Goal: Obtain resource: Download file/media

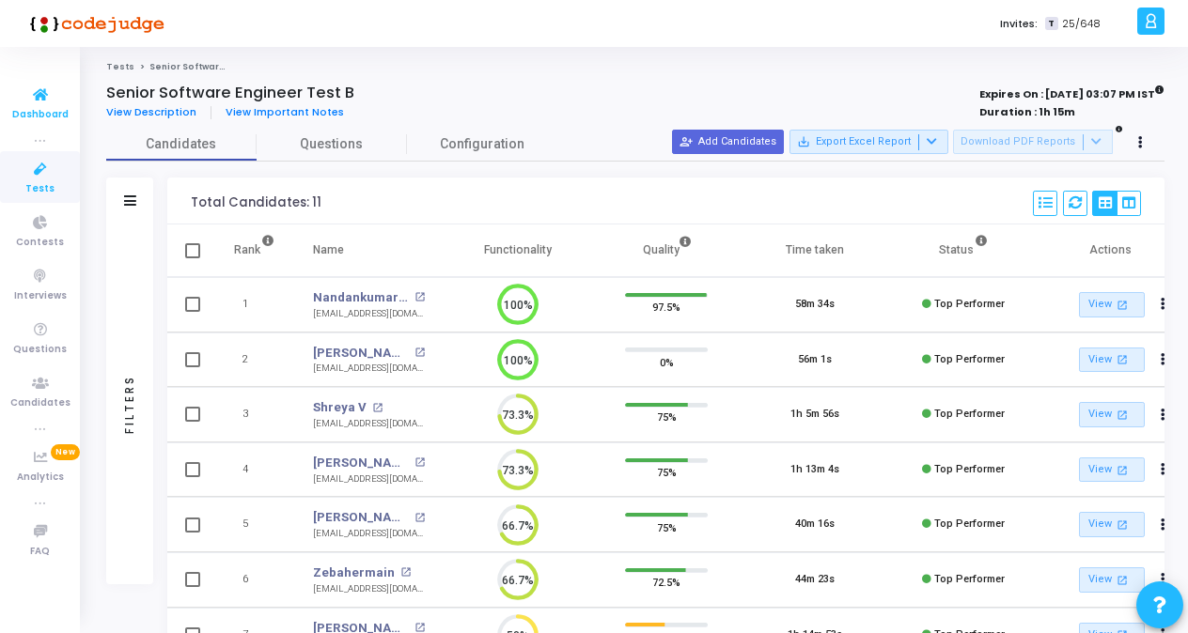
click at [40, 113] on span "Dashboard" at bounding box center [40, 115] width 56 height 16
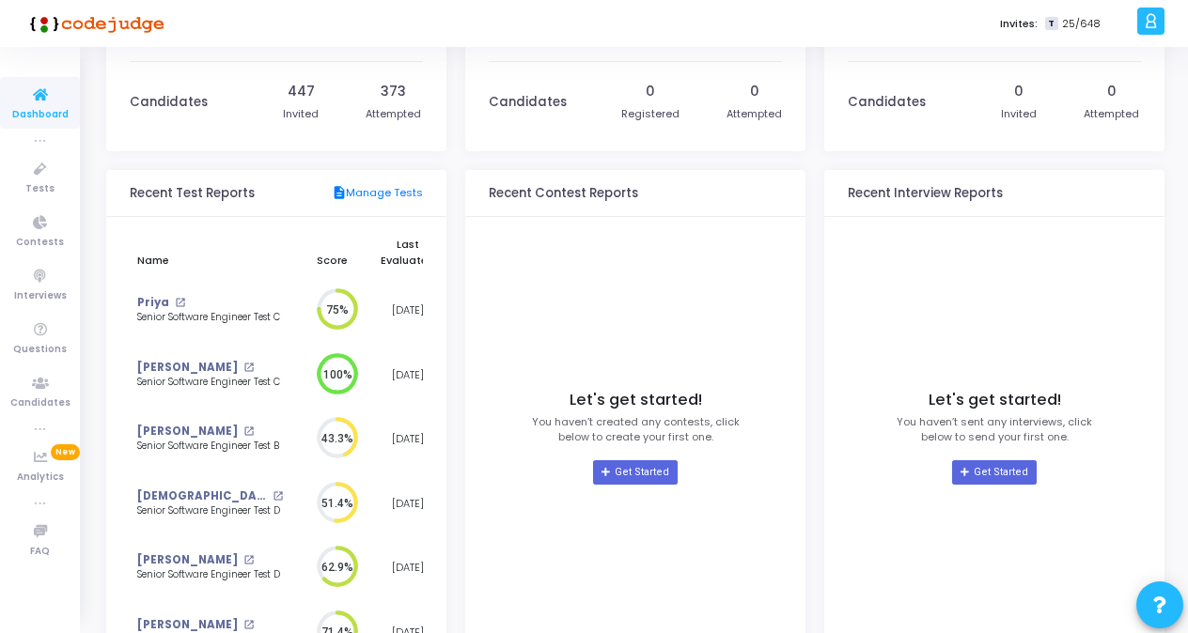
scroll to position [197, 0]
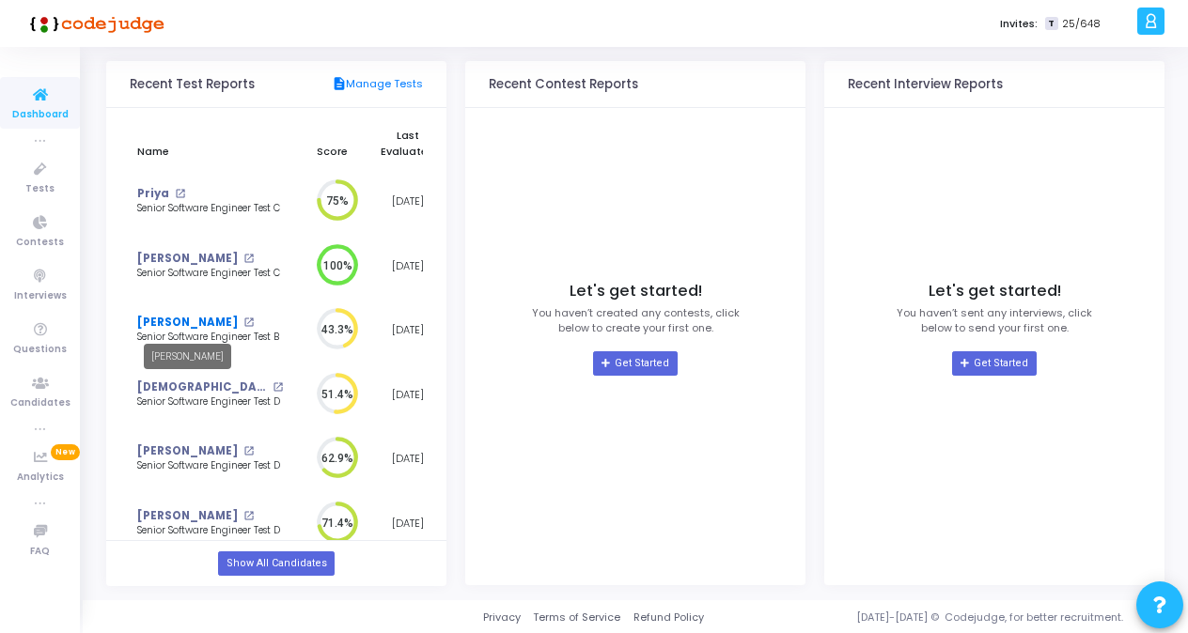
click at [233, 327] on link "[PERSON_NAME]" at bounding box center [187, 323] width 101 height 16
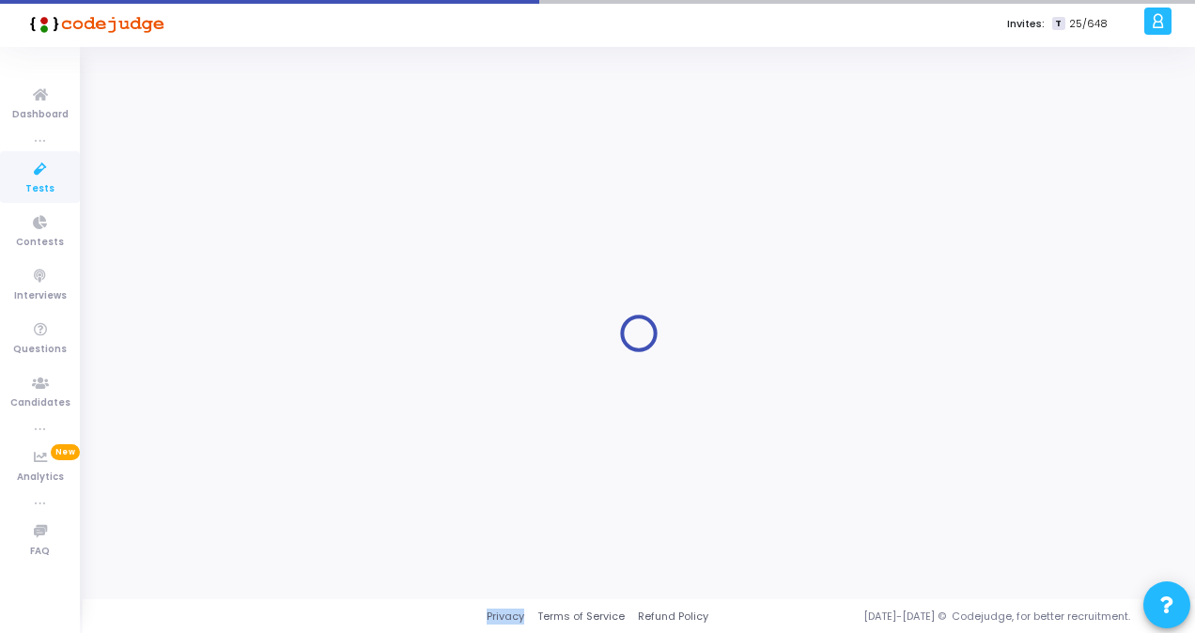
click at [233, 327] on div at bounding box center [639, 333] width 1066 height 524
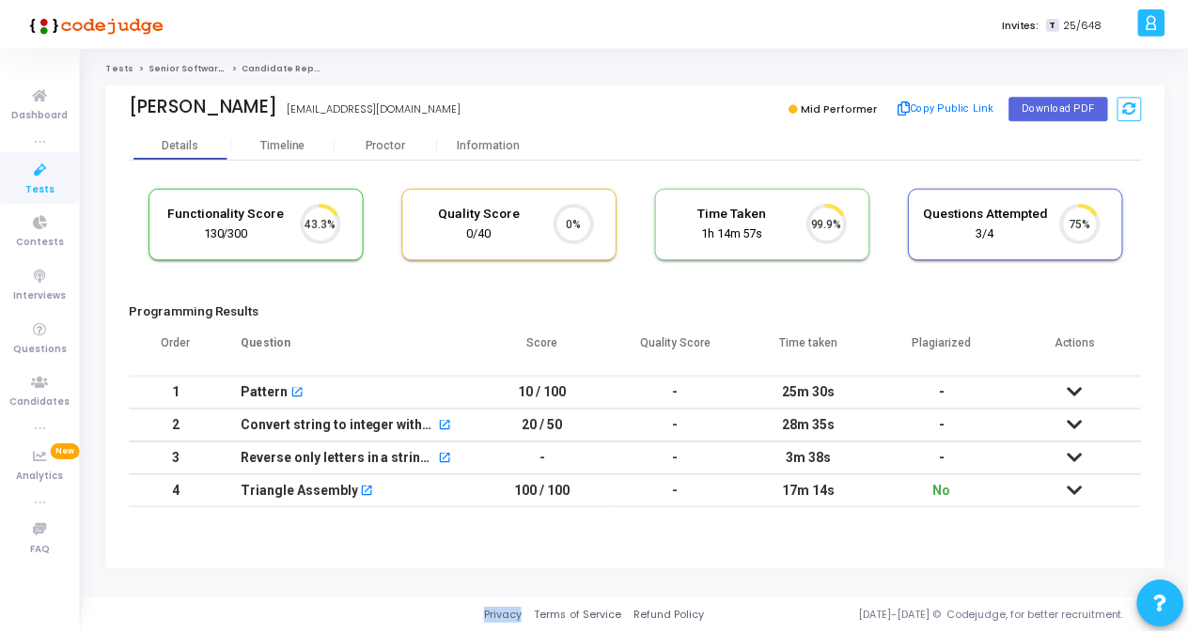
scroll to position [39, 47]
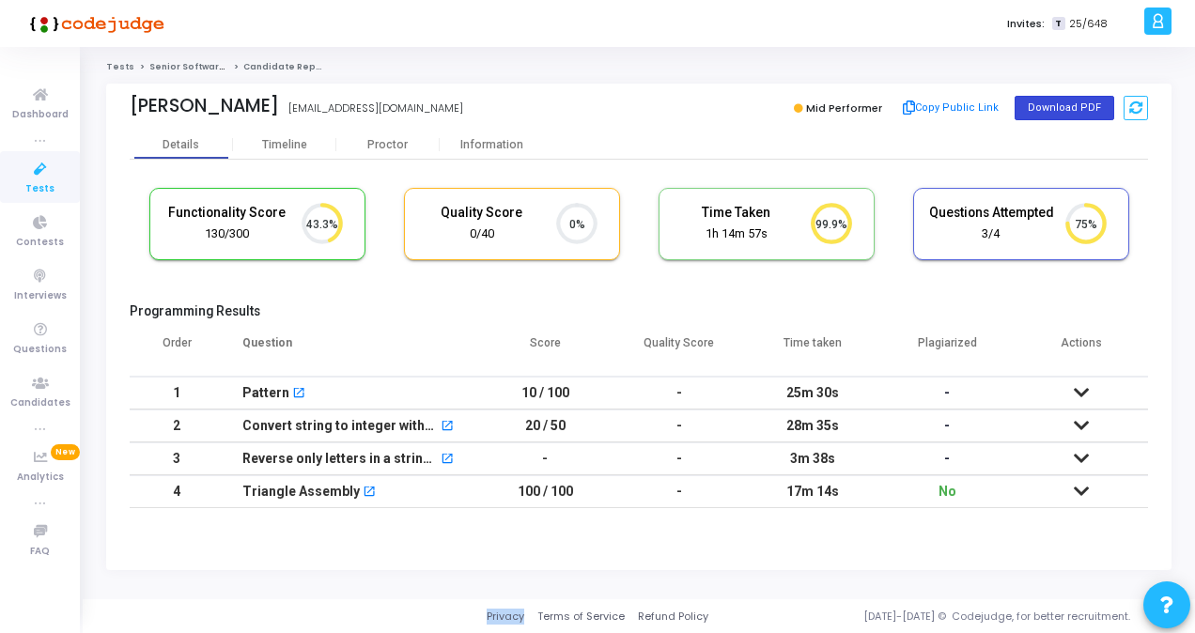
click at [1069, 111] on button "Download PDF" at bounding box center [1065, 108] width 100 height 24
click at [55, 114] on span "Dashboard" at bounding box center [40, 115] width 56 height 16
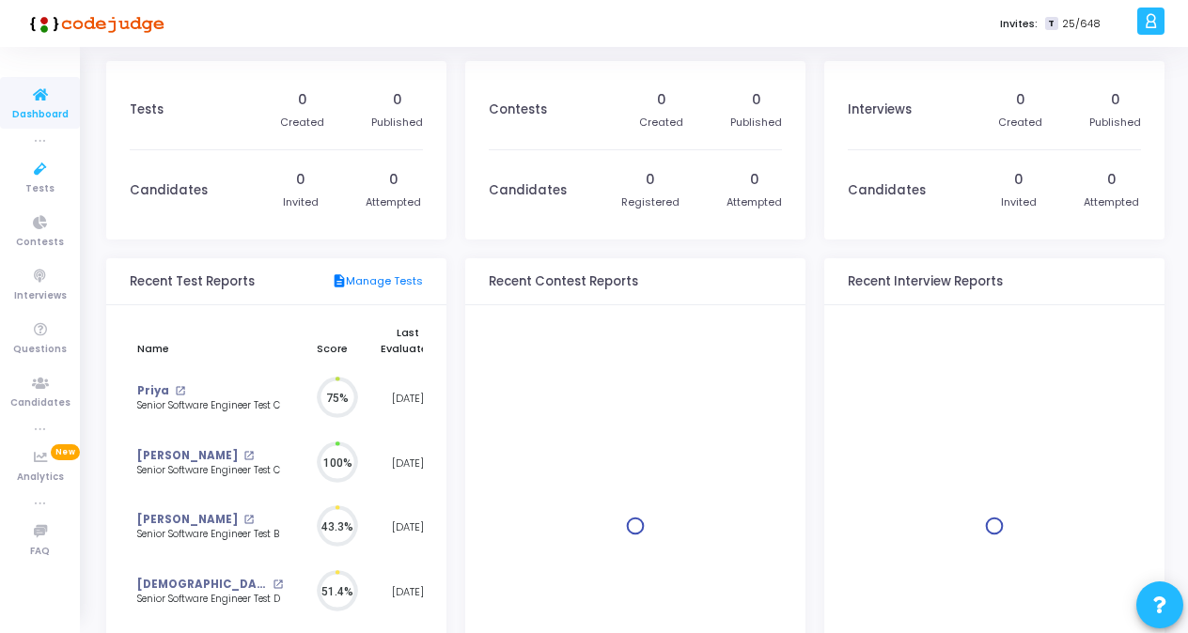
scroll to position [41, 21]
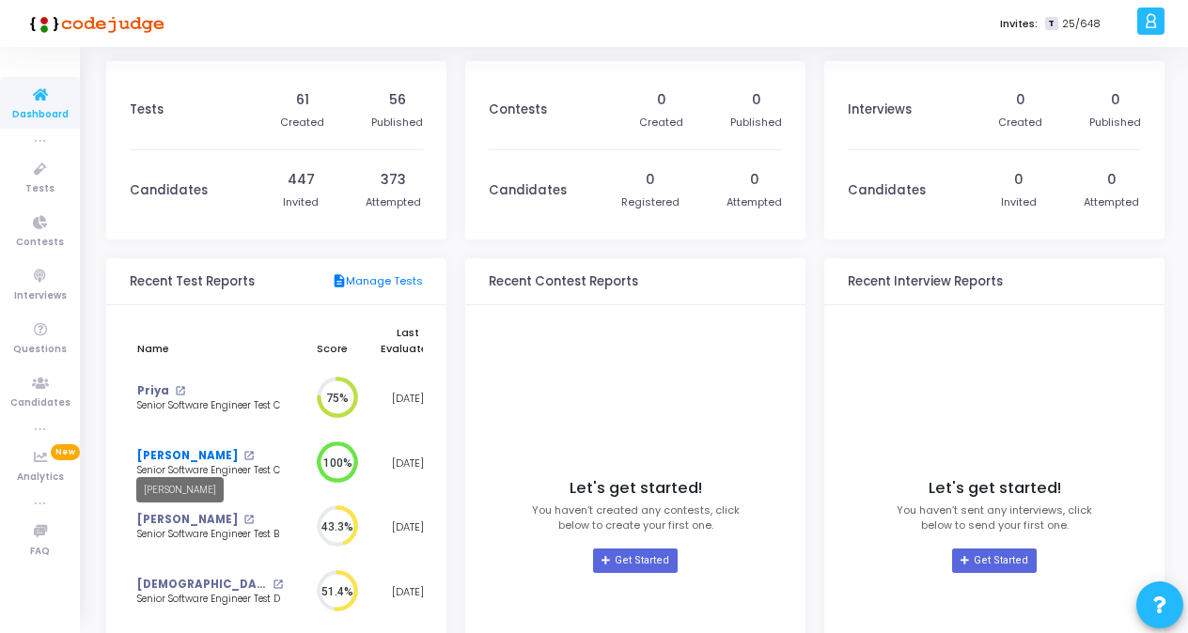
click at [164, 461] on link "[PERSON_NAME]" at bounding box center [187, 456] width 101 height 16
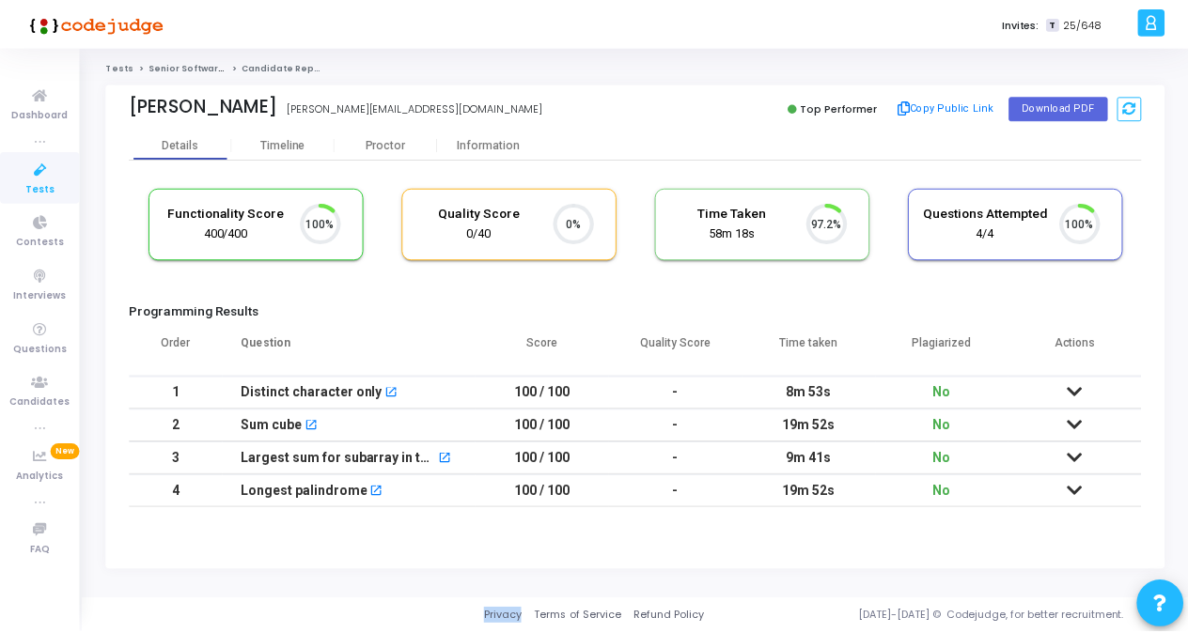
scroll to position [39, 47]
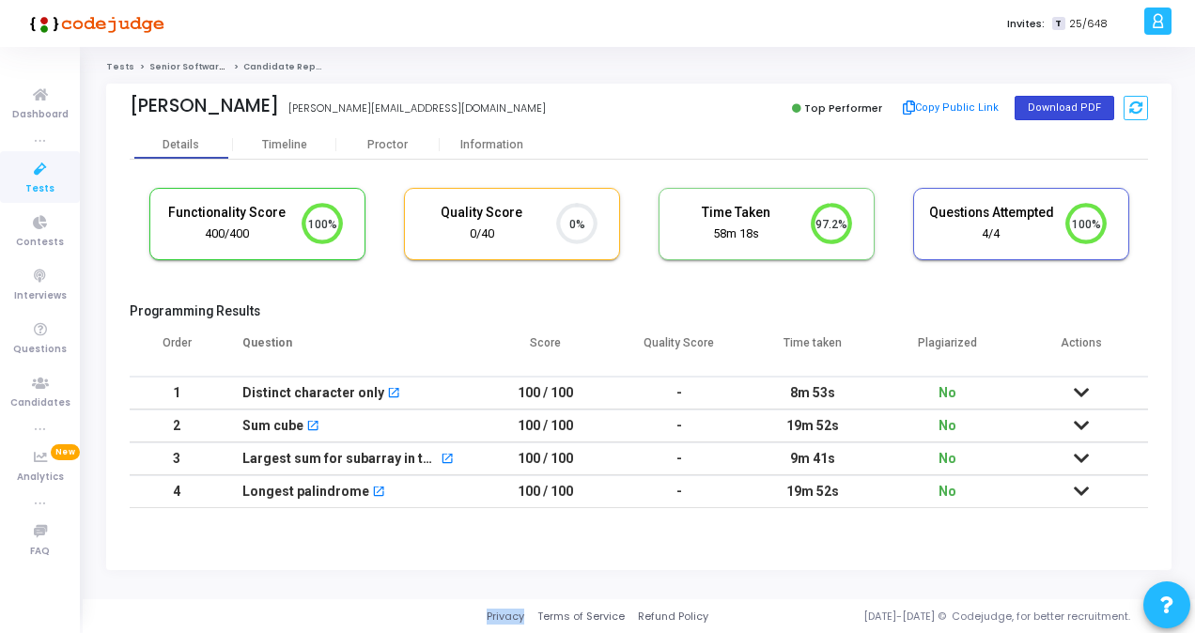
click at [1071, 101] on button "Download PDF" at bounding box center [1065, 108] width 100 height 24
click at [21, 105] on icon at bounding box center [40, 95] width 39 height 23
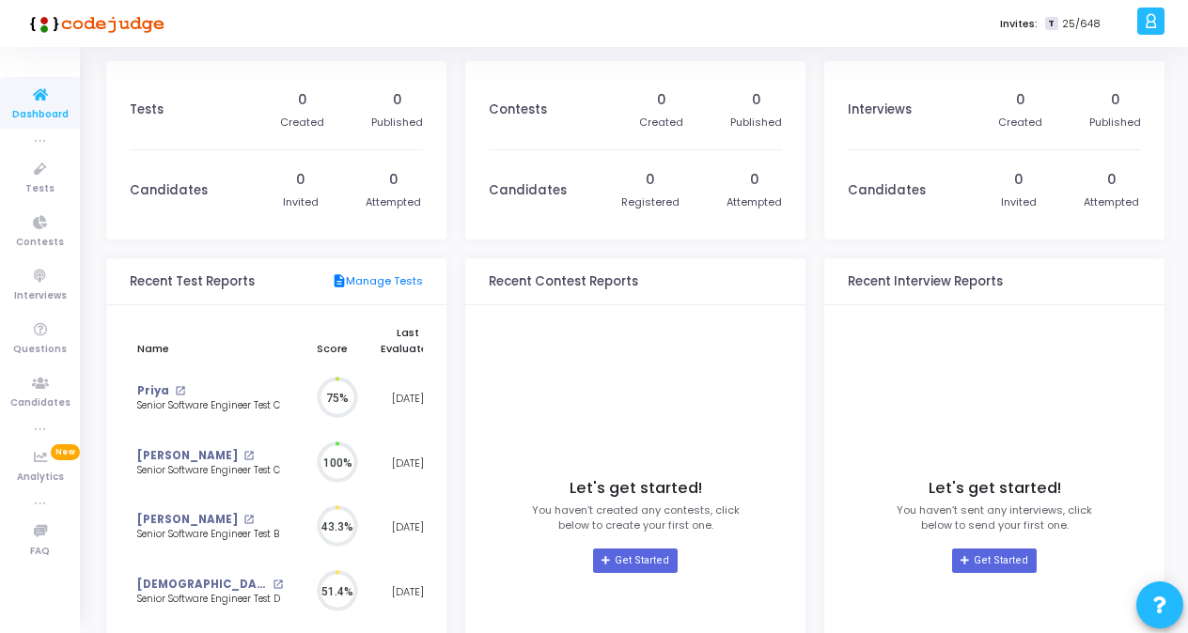
scroll to position [8, 9]
click at [175, 392] on mat-icon "open_in_new" at bounding box center [180, 391] width 10 height 10
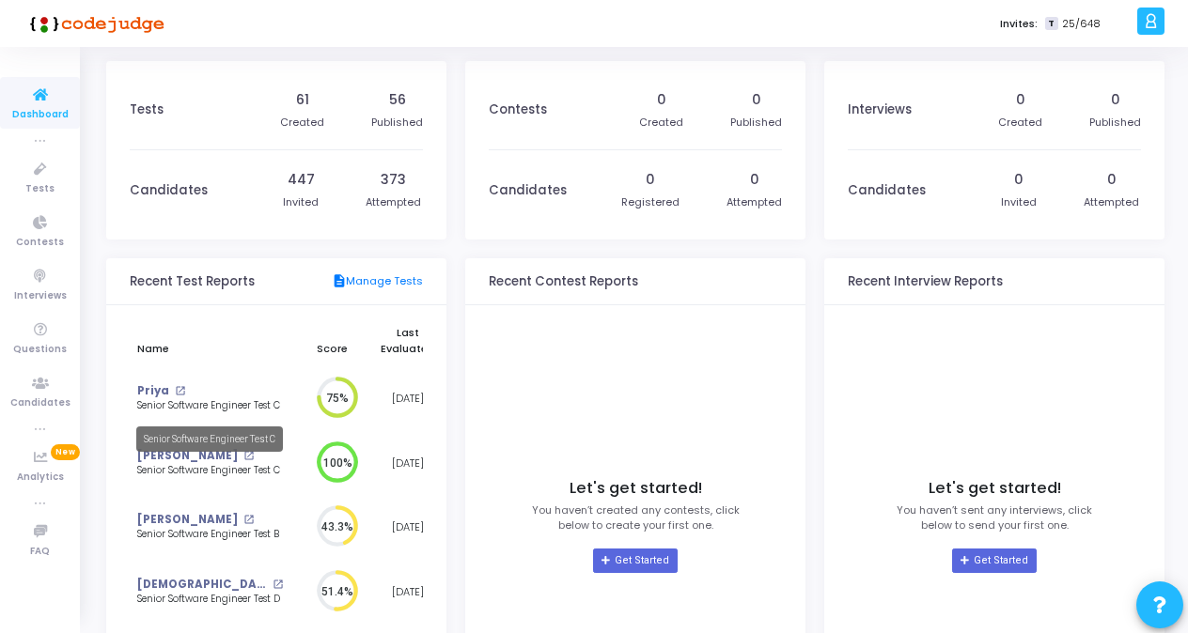
click at [153, 405] on div "Senior Software Engineer Test C" at bounding box center [210, 406] width 146 height 14
click at [153, 397] on link "Priya" at bounding box center [153, 391] width 32 height 16
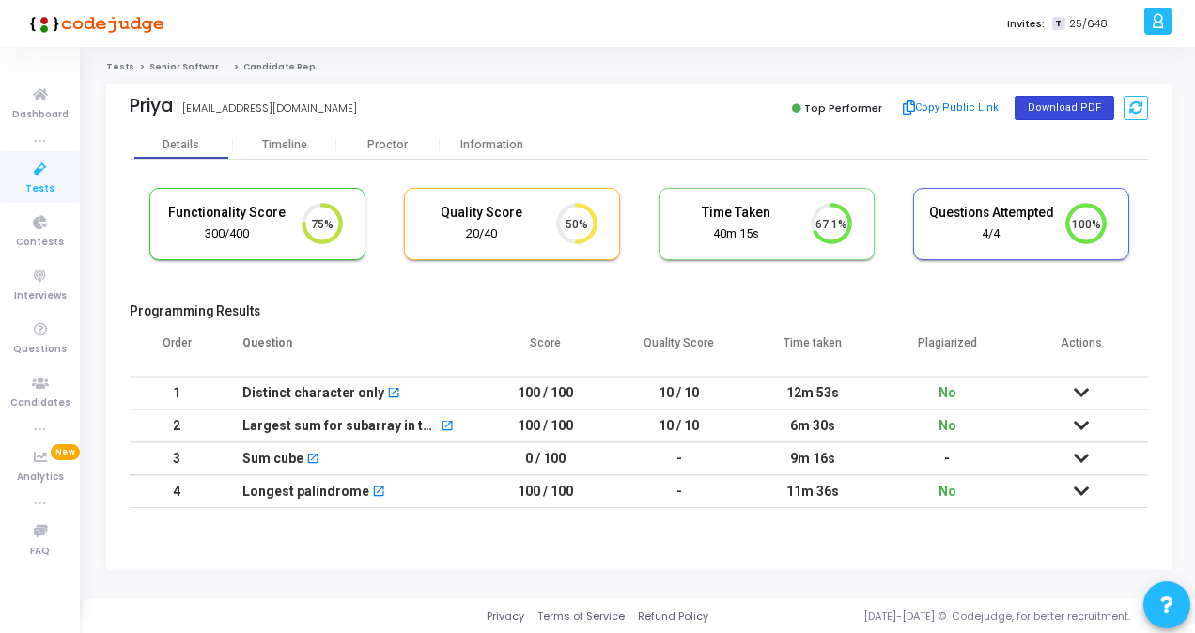
click at [1067, 108] on button "Download PDF" at bounding box center [1065, 108] width 100 height 24
